Goal: Entertainment & Leisure: Consume media (video, audio)

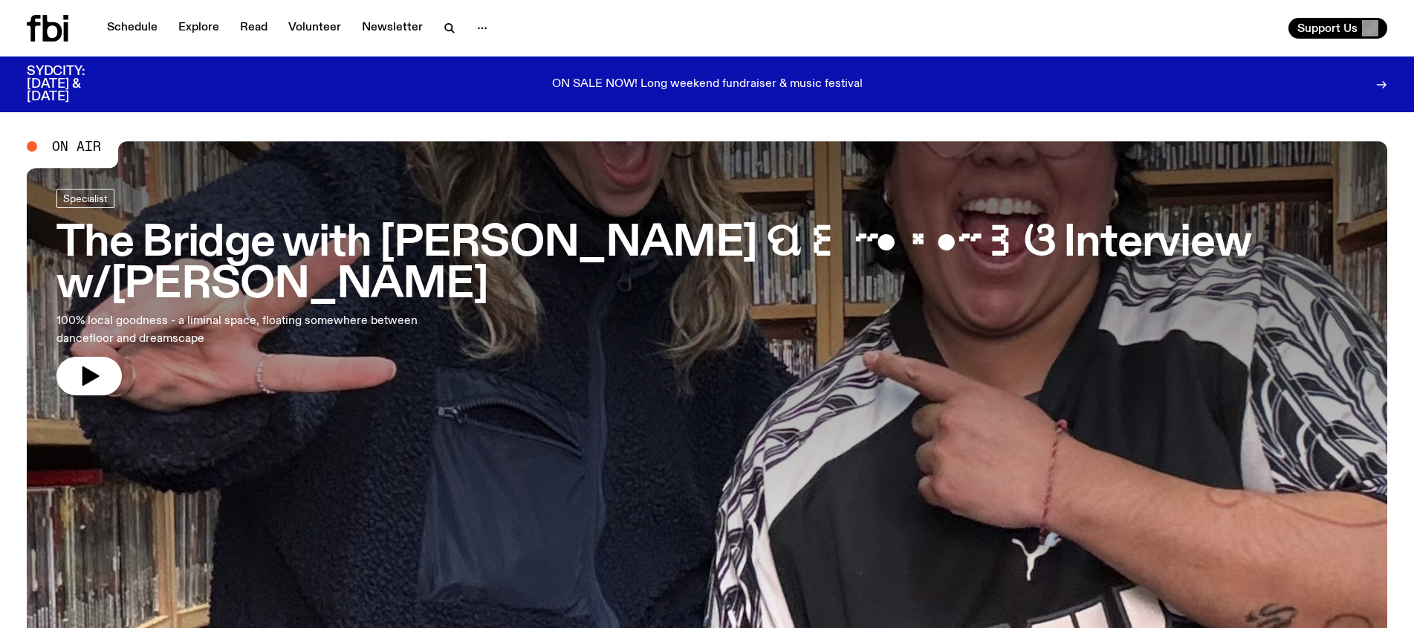
click at [53, 145] on span "On Air" at bounding box center [76, 146] width 49 height 13
click at [79, 145] on span "On Air" at bounding box center [76, 146] width 49 height 13
click at [94, 364] on icon "button" at bounding box center [89, 376] width 24 height 24
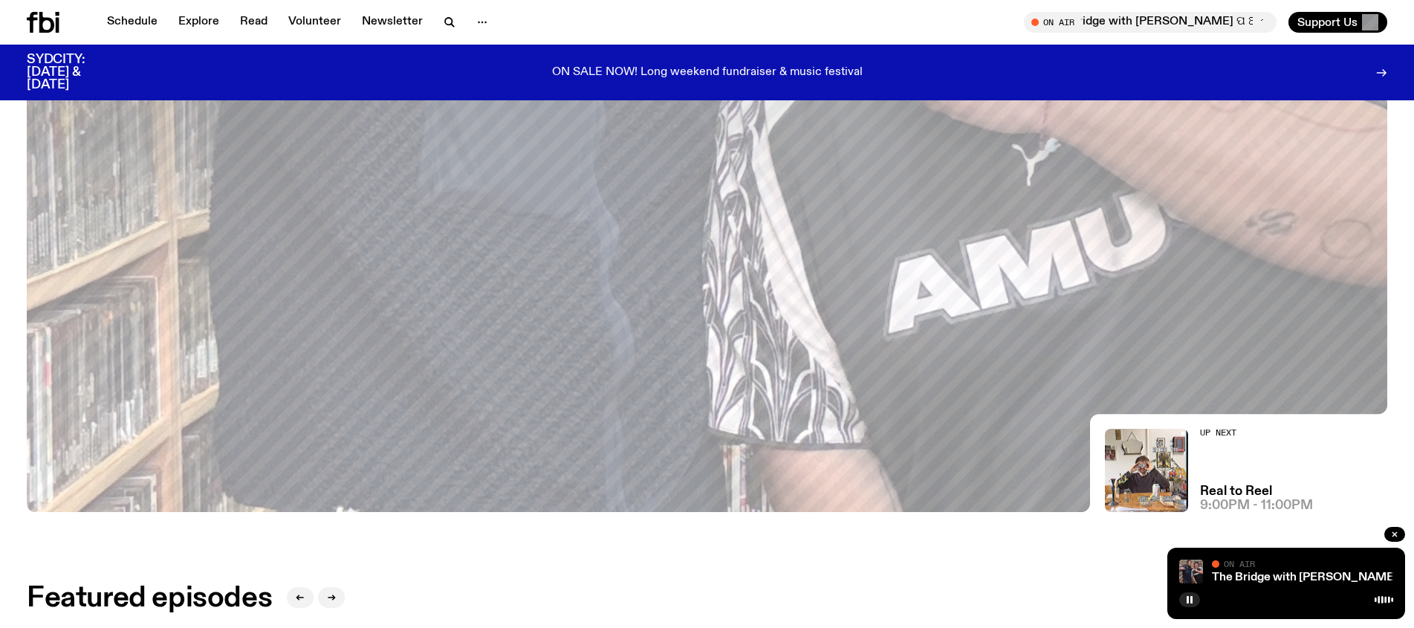
scroll to position [381, 0]
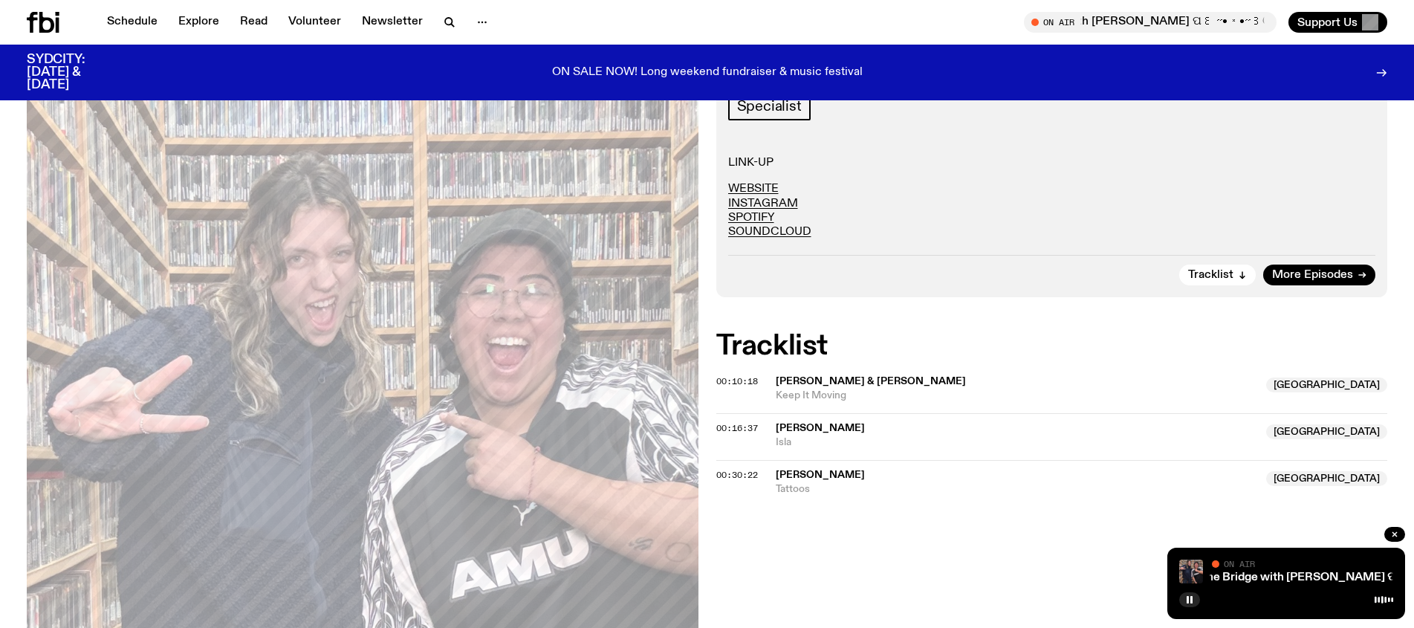
scroll to position [308, 0]
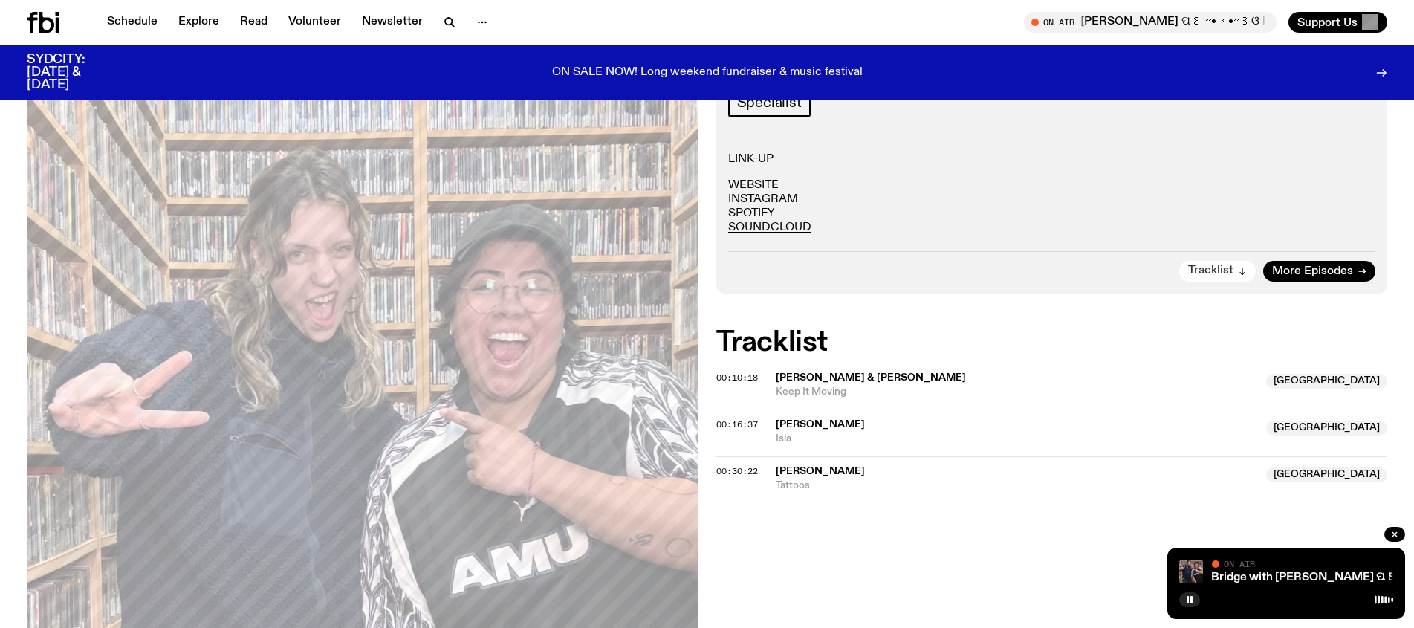
click at [1220, 265] on span "Tracklist" at bounding box center [1210, 270] width 45 height 11
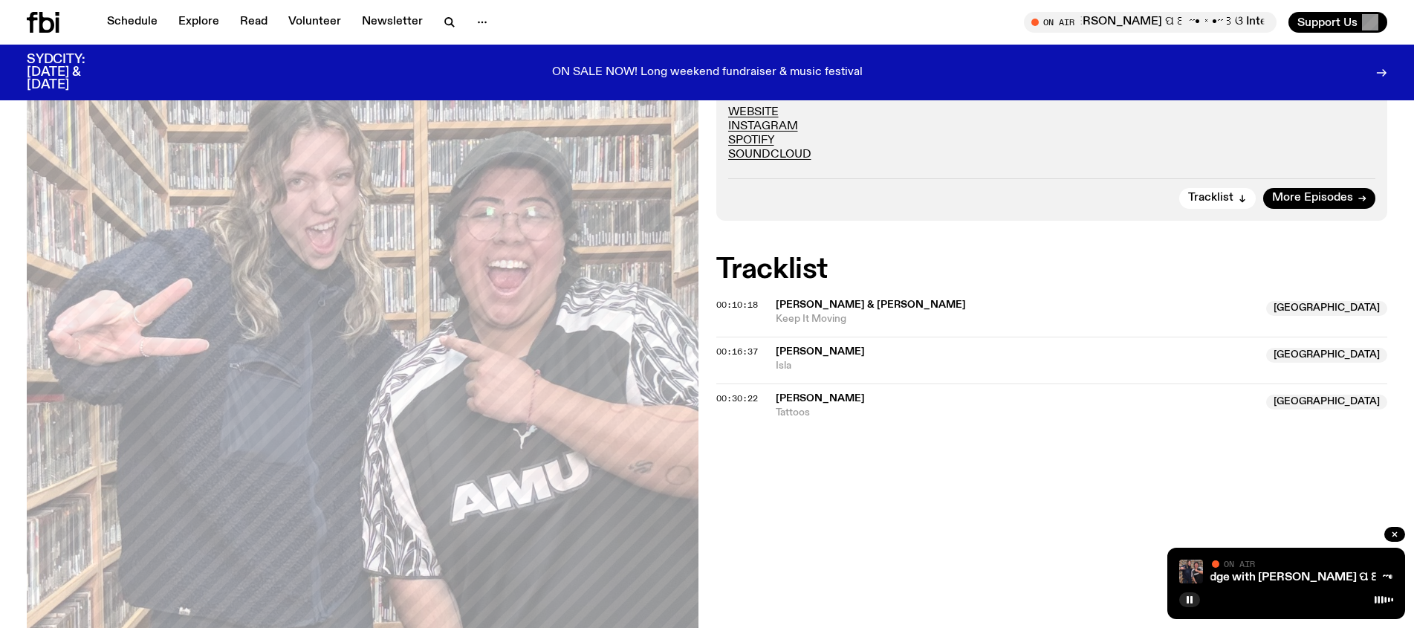
scroll to position [371, 0]
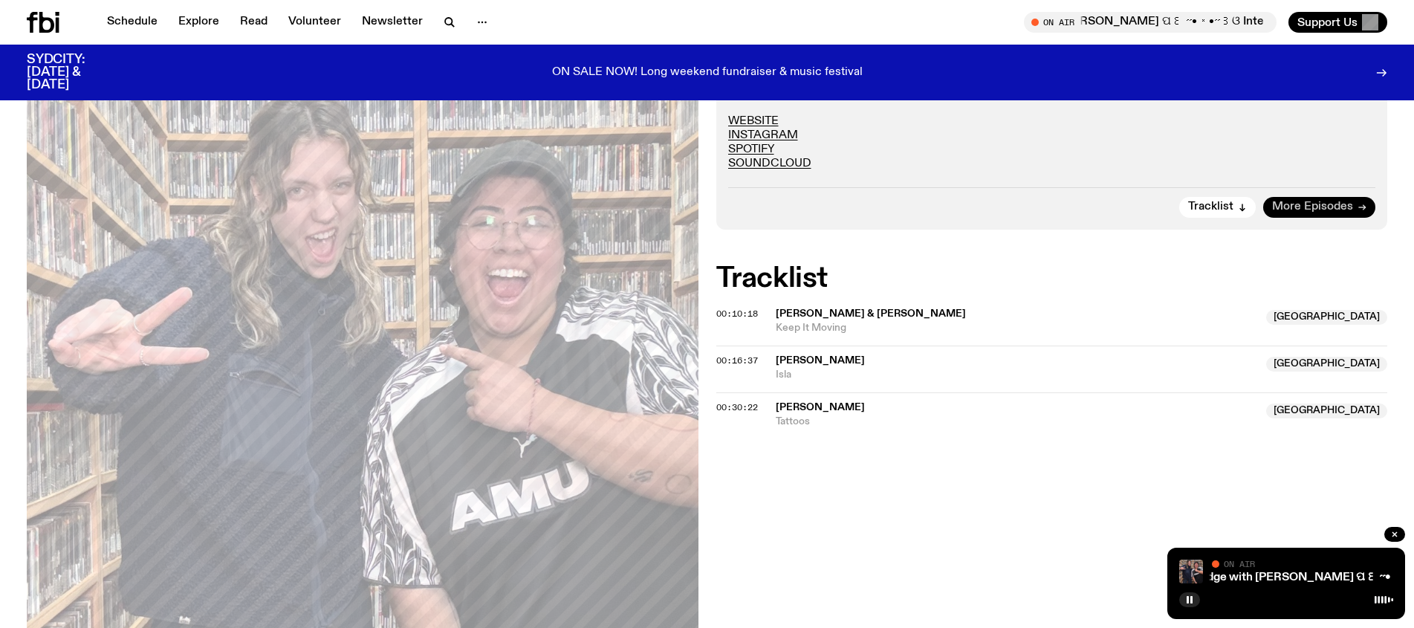
click at [1322, 206] on span "More Episodes" at bounding box center [1312, 206] width 81 height 11
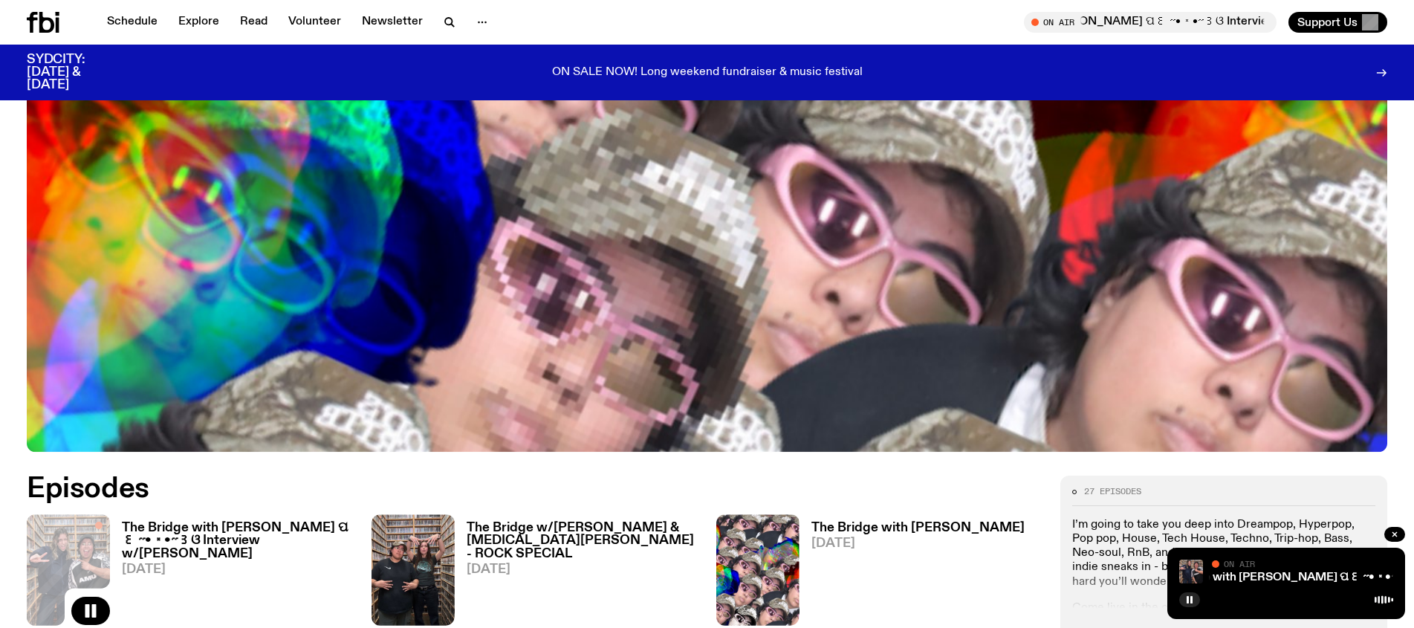
scroll to position [691, 0]
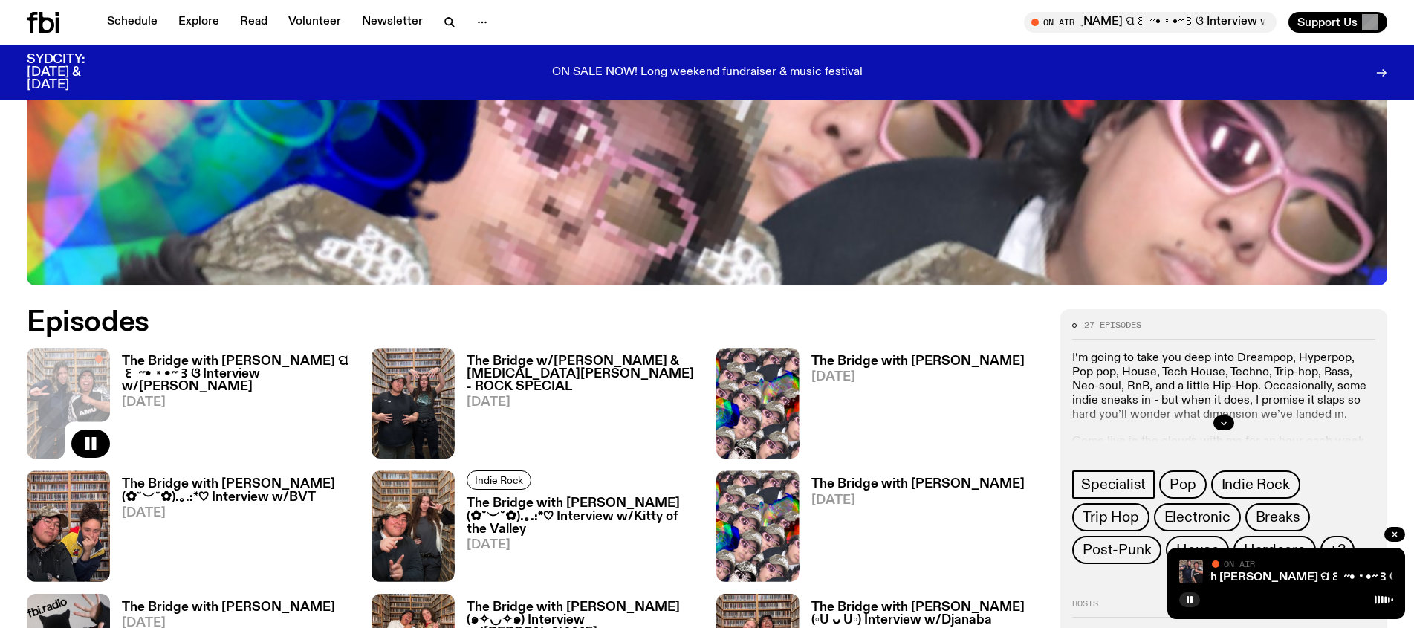
click at [302, 396] on span "[DATE]" at bounding box center [238, 402] width 232 height 13
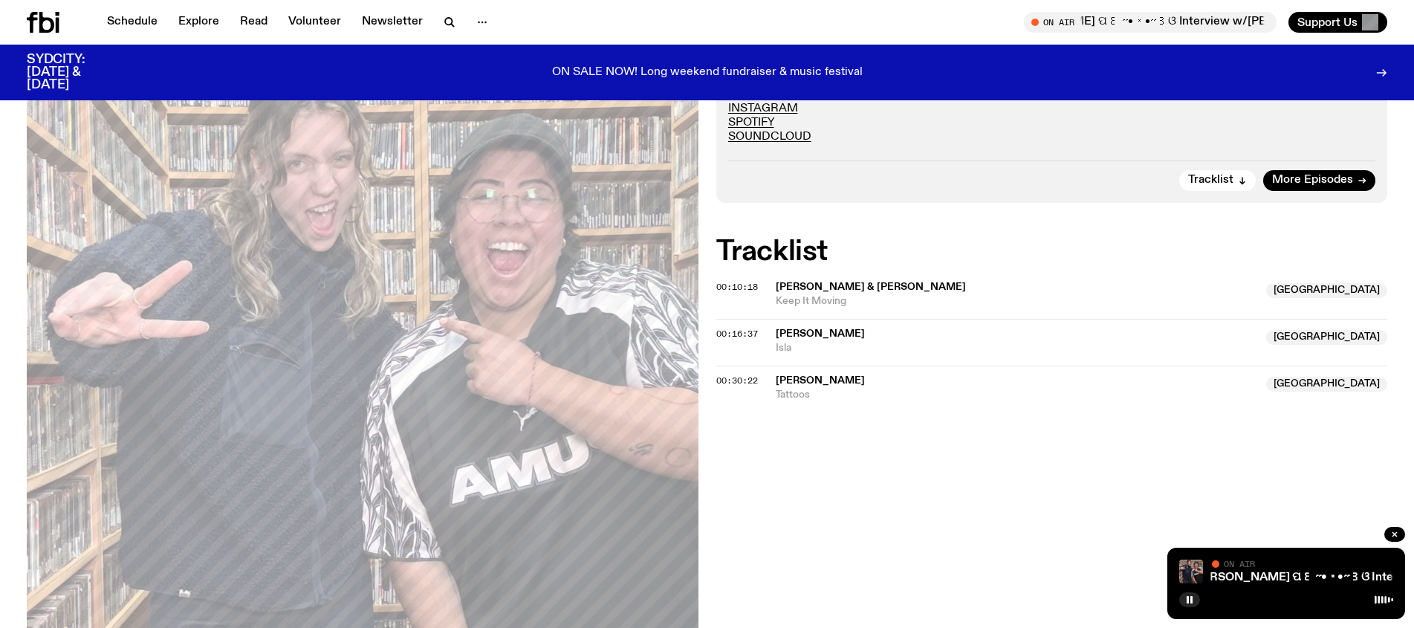
scroll to position [400, 0]
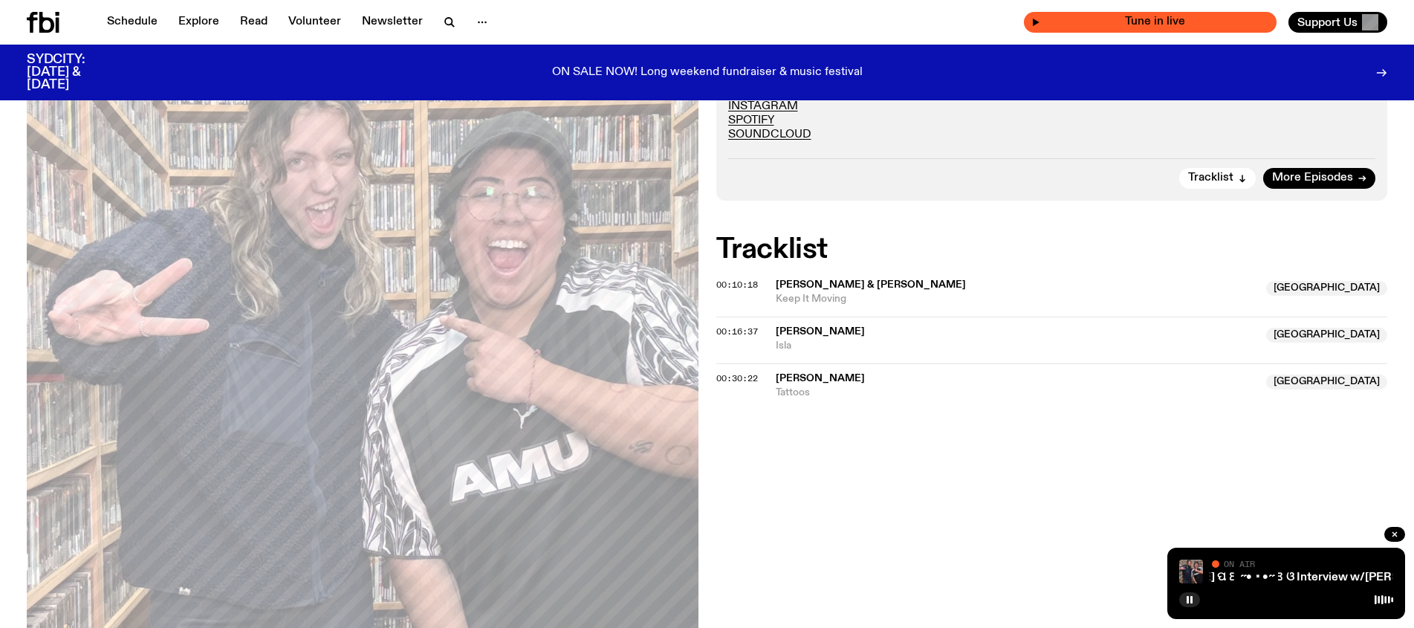
click at [1087, 26] on span "Tune in live" at bounding box center [1154, 21] width 229 height 11
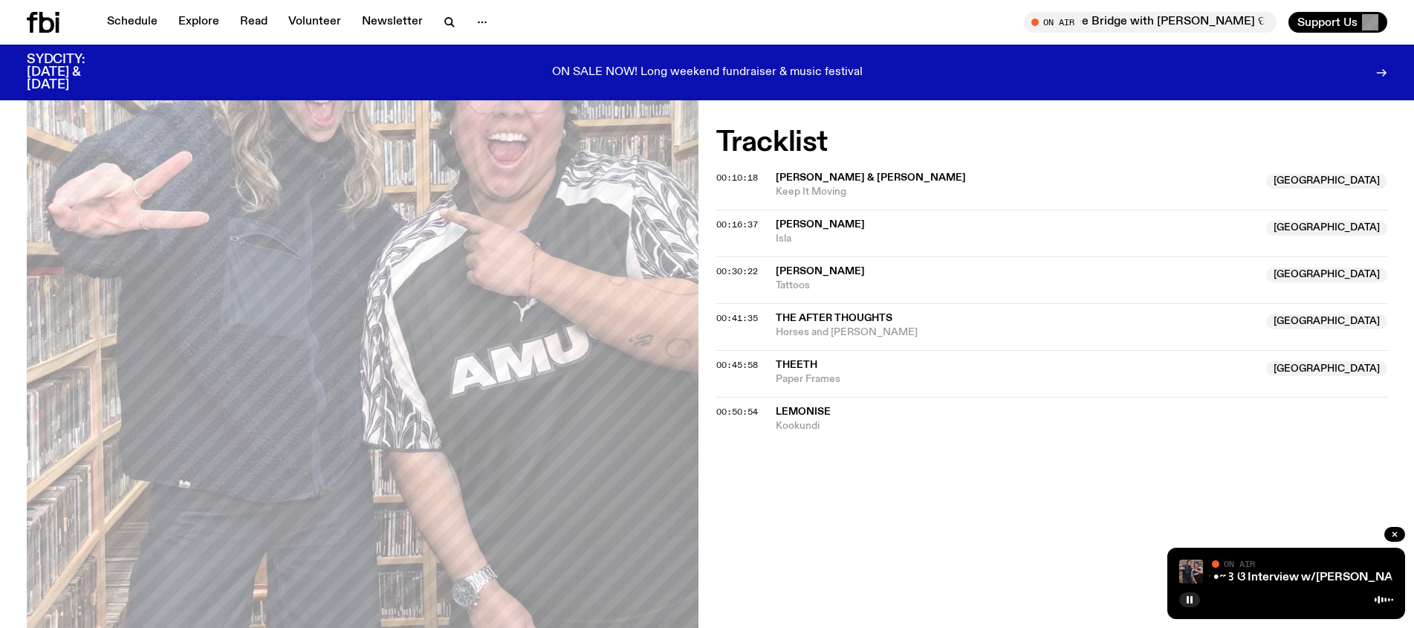
scroll to position [500, 0]
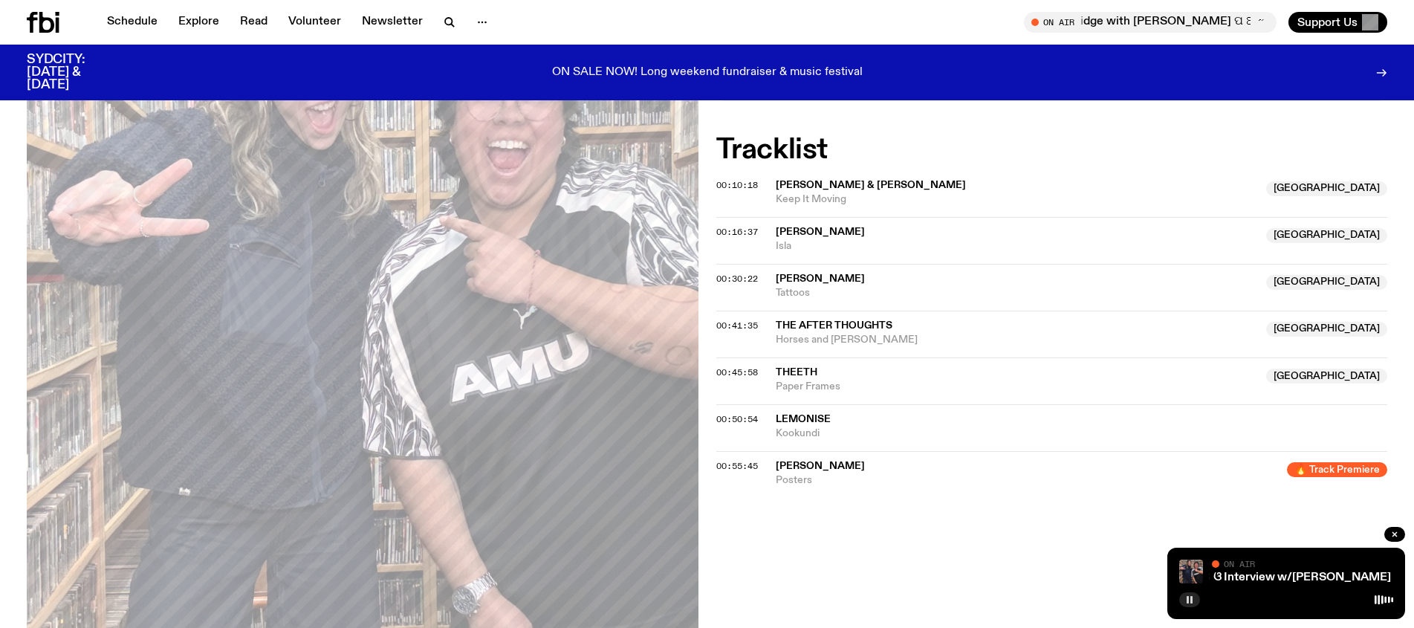
click at [1179, 601] on button "button" at bounding box center [1189, 599] width 21 height 15
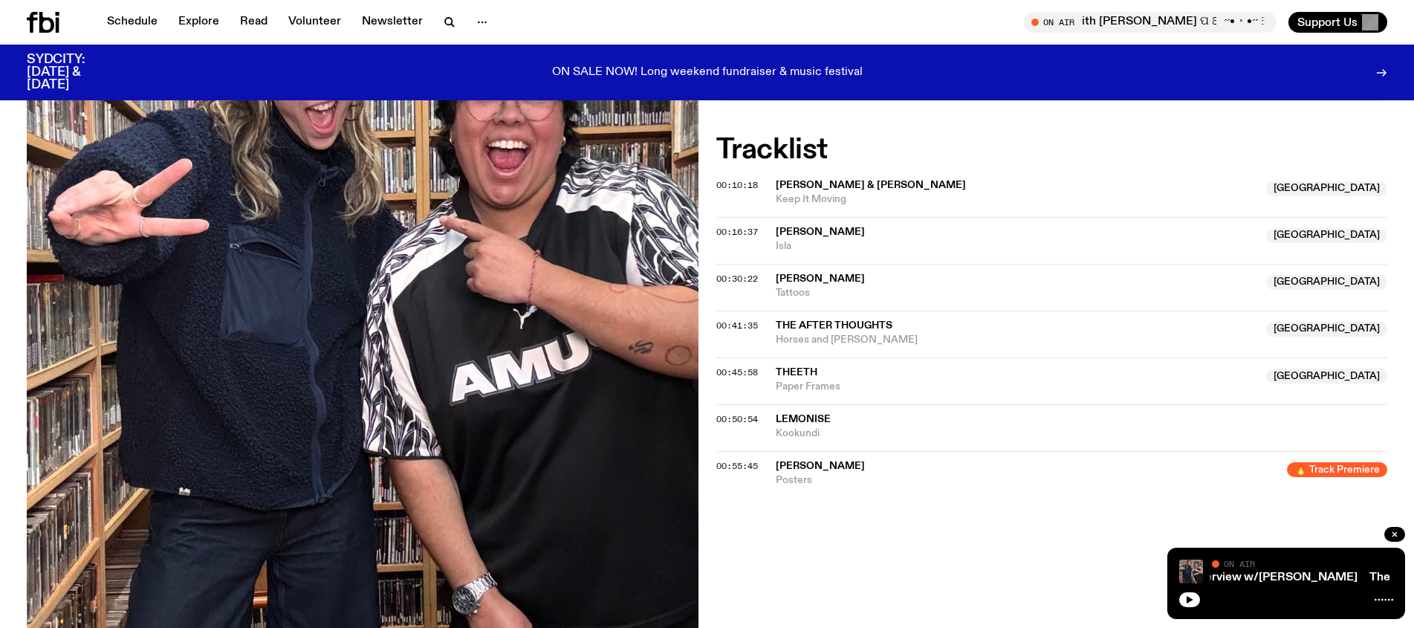
click at [1194, 608] on div "The Bridge with [PERSON_NAME] ପ꒰ ˶• ༝ •˶꒱ଓ Interview w/[PERSON_NAME] The Bridge…" at bounding box center [1286, 582] width 238 height 71
click at [1189, 601] on icon "button" at bounding box center [1189, 599] width 7 height 7
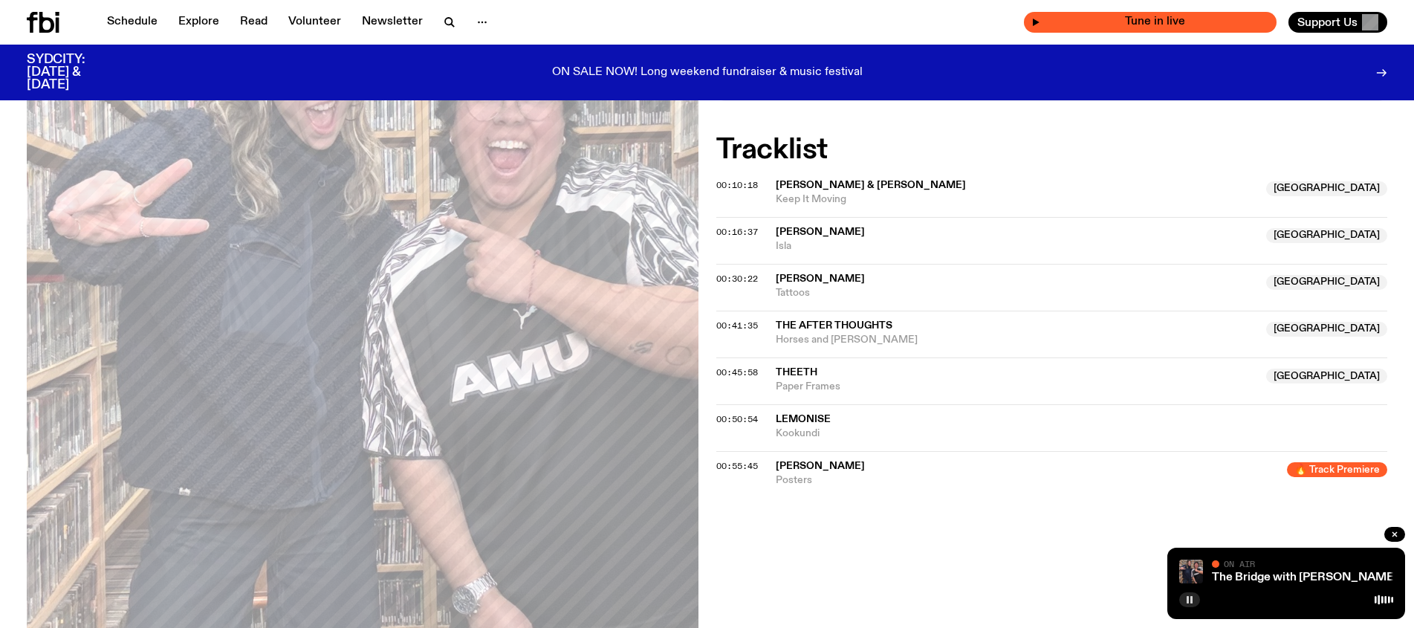
click at [1092, 16] on span "Tune in live" at bounding box center [1154, 21] width 229 height 11
click at [1034, 22] on icon "button" at bounding box center [1035, 22] width 9 height 9
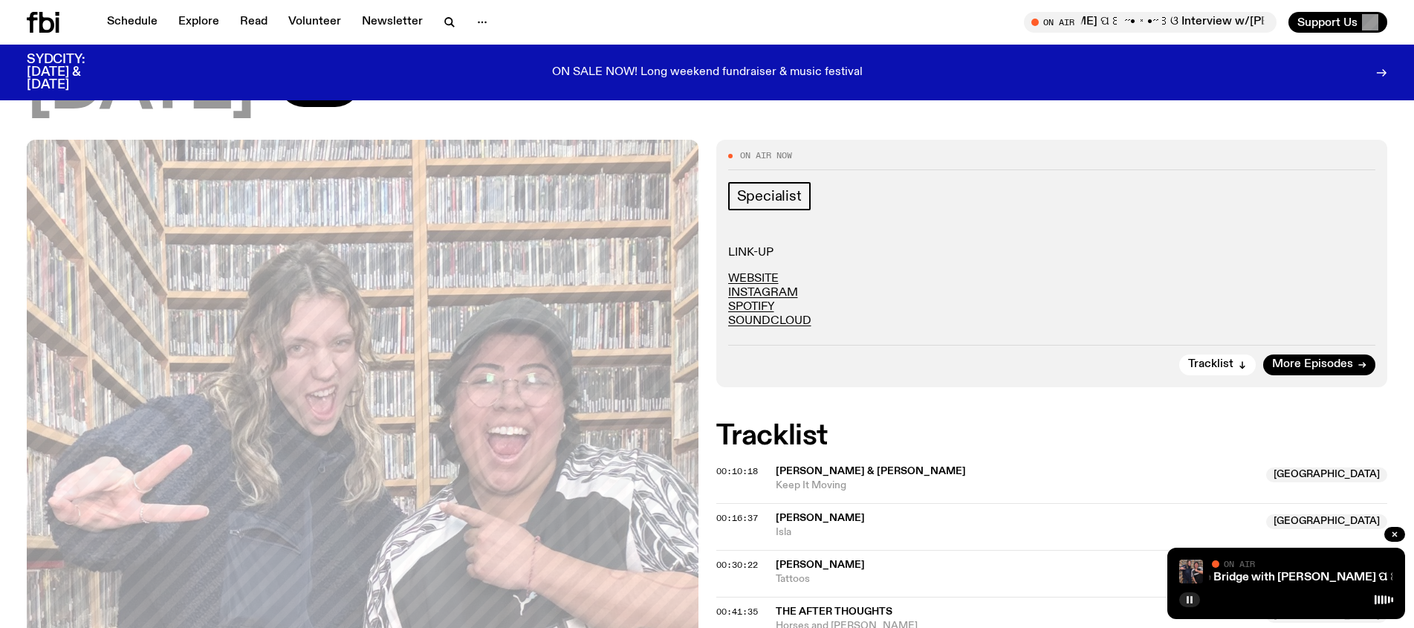
scroll to position [0, 0]
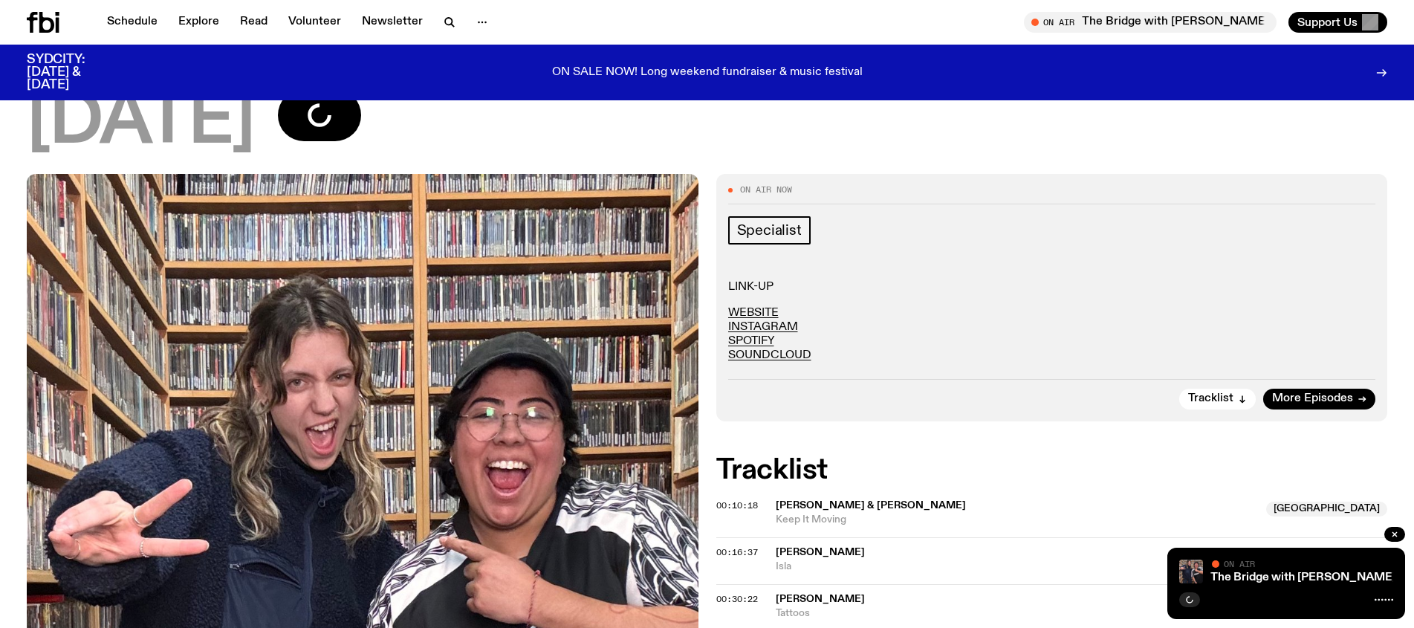
scroll to position [191, 0]
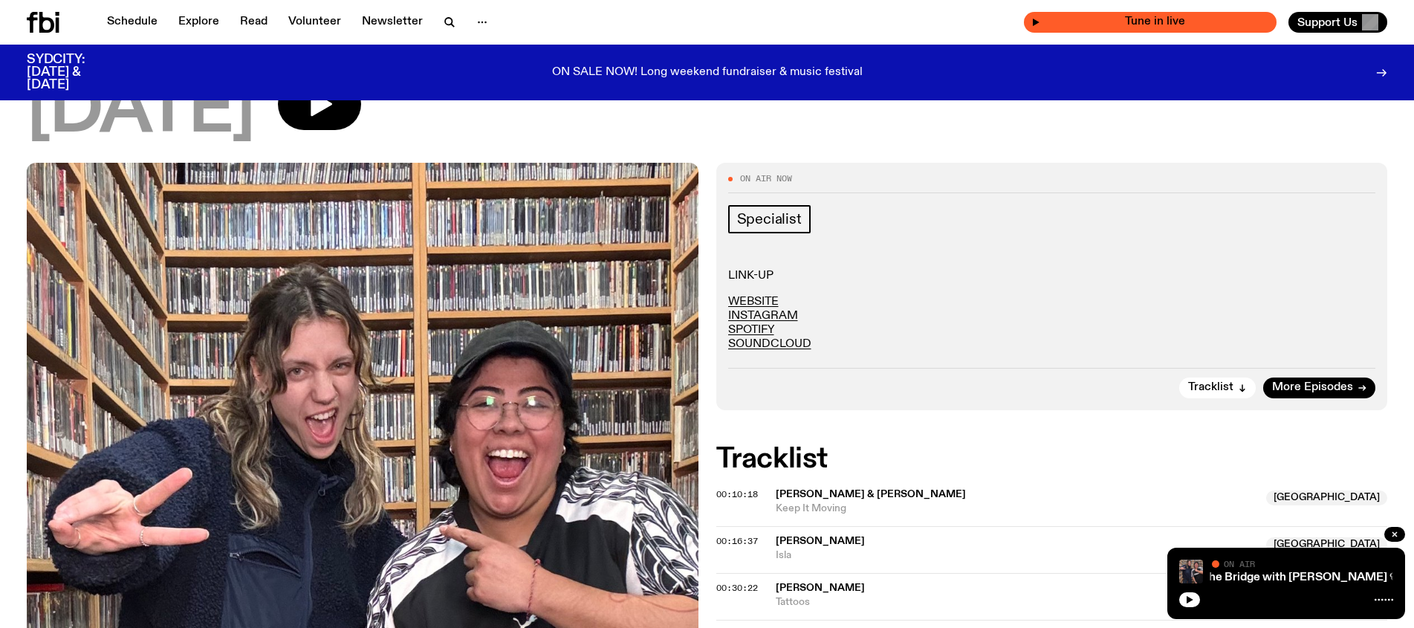
click at [1101, 27] on span "Tune in live" at bounding box center [1154, 21] width 229 height 11
click at [332, 111] on icon "button" at bounding box center [321, 104] width 22 height 25
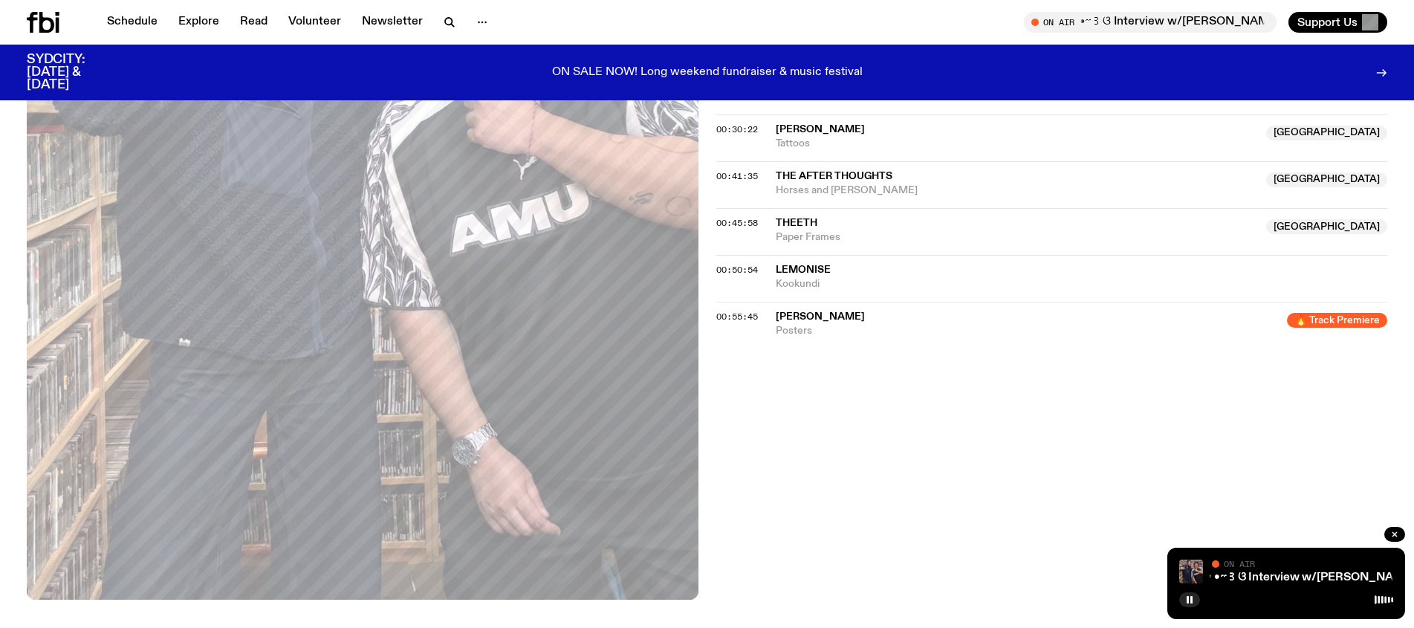
scroll to position [648, 0]
click at [1183, 596] on button "button" at bounding box center [1189, 599] width 21 height 15
